Goal: Task Accomplishment & Management: Manage account settings

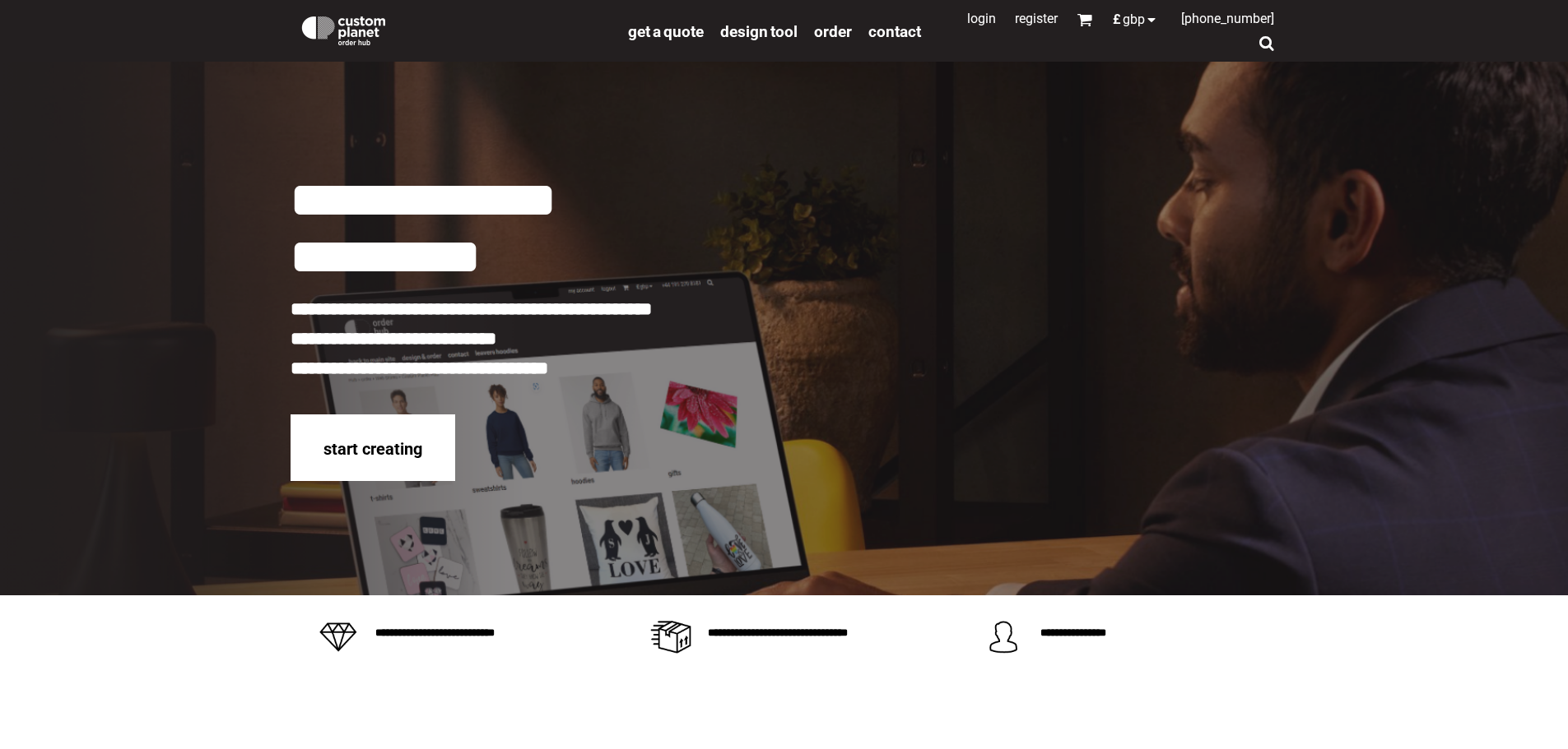
click at [973, 20] on link "Login" at bounding box center [981, 19] width 29 height 15
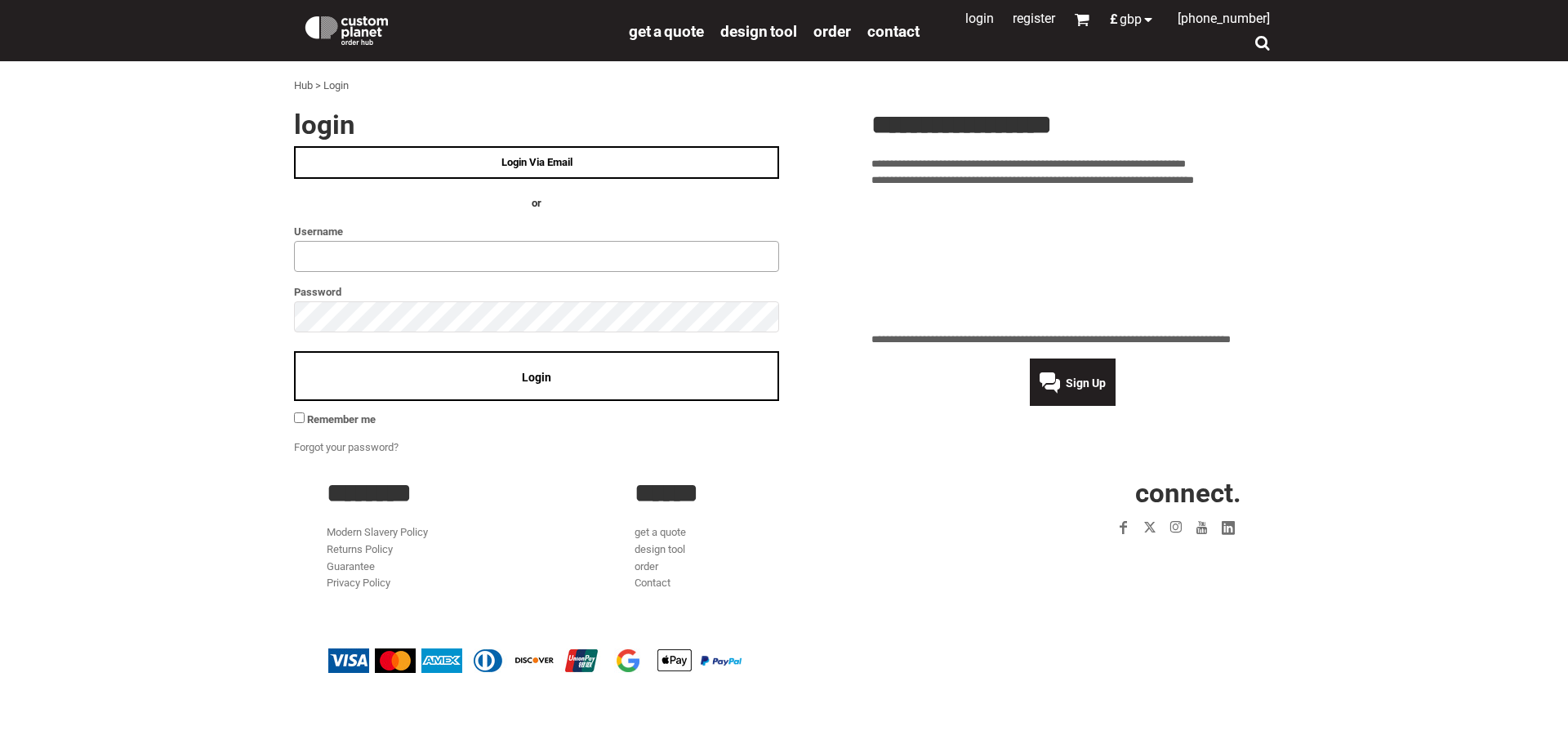
click at [361, 256] on input "text" at bounding box center [536, 256] width 485 height 31
type input "**********"
click at [522, 371] on span "Login" at bounding box center [536, 378] width 29 height 13
